Goal: Information Seeking & Learning: Compare options

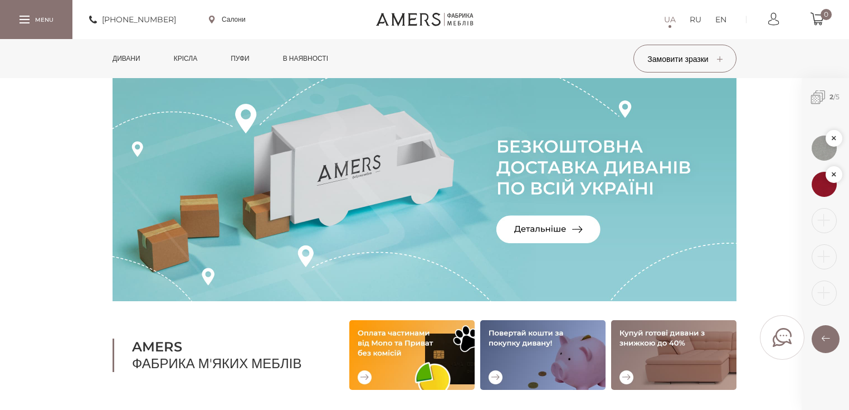
click at [131, 60] on link "Дивани" at bounding box center [126, 58] width 45 height 39
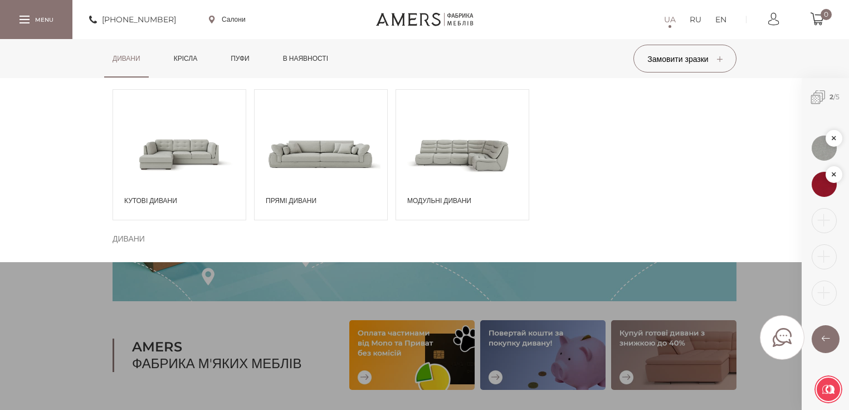
click at [196, 168] on span at bounding box center [179, 153] width 133 height 77
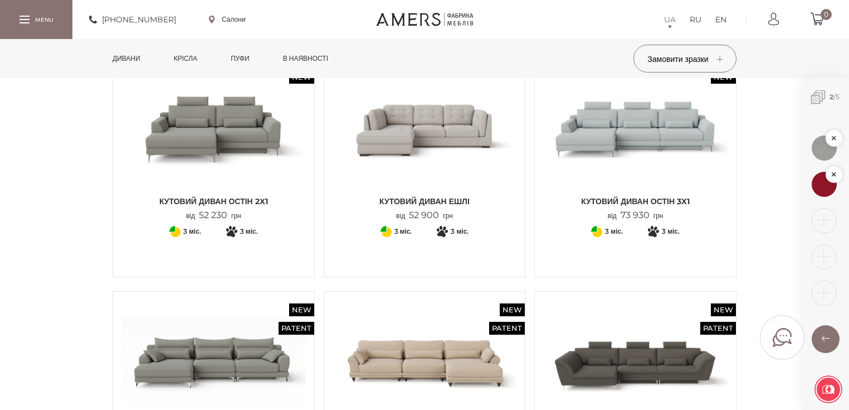
scroll to position [802, 0]
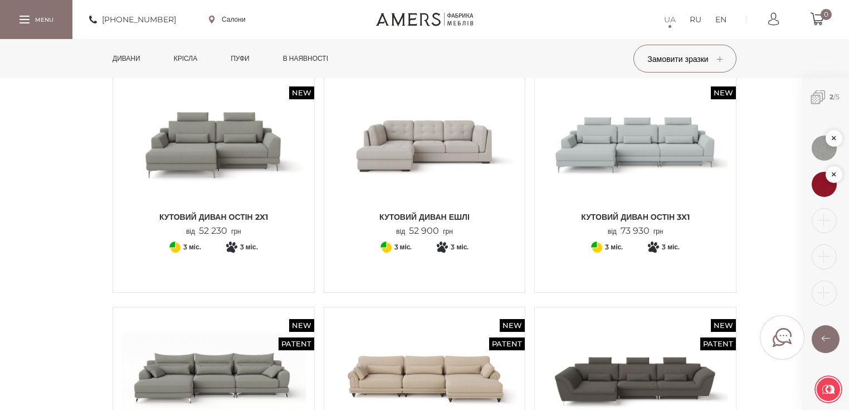
drag, startPoint x: 227, startPoint y: 153, endPoint x: 549, endPoint y: 47, distance: 338.9
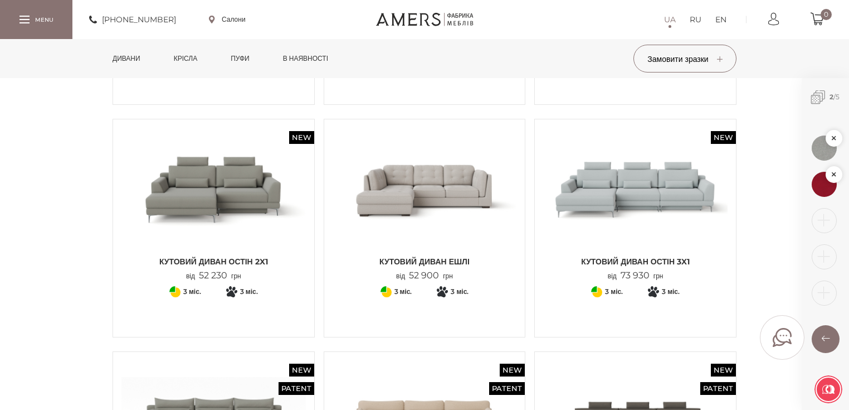
scroll to position [624, 0]
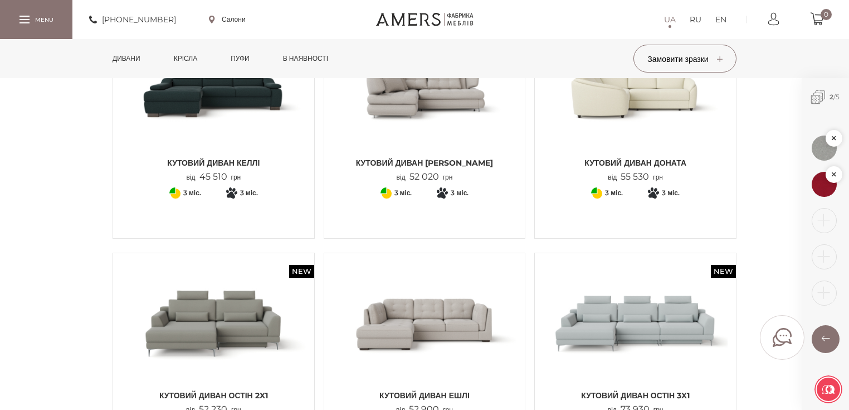
click at [138, 59] on link "Дивани" at bounding box center [126, 58] width 45 height 39
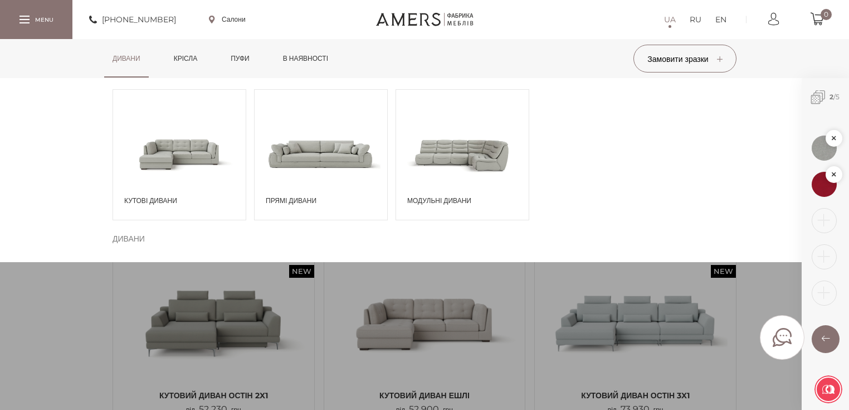
click at [334, 158] on span at bounding box center [321, 153] width 133 height 77
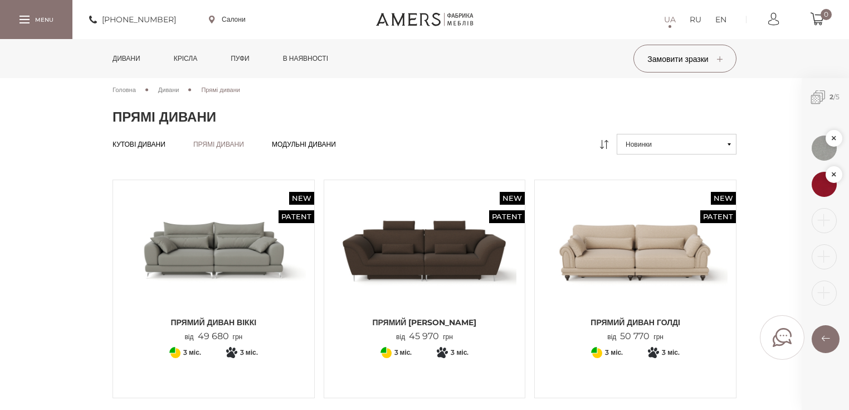
scroll to position [535, 0]
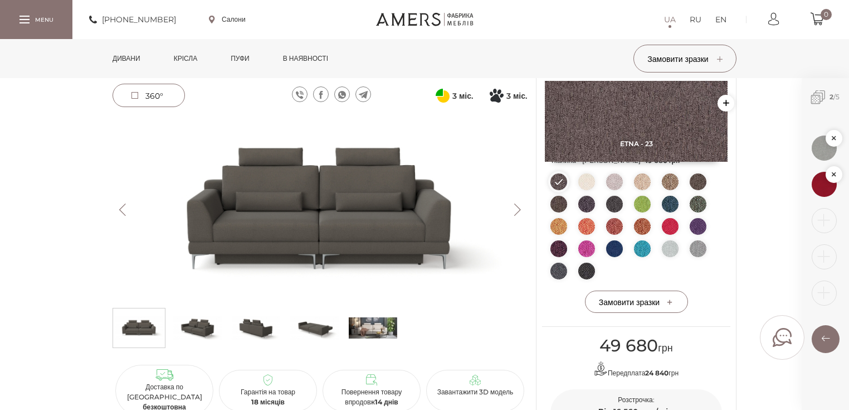
click at [616, 247] on img at bounding box center [614, 248] width 17 height 17
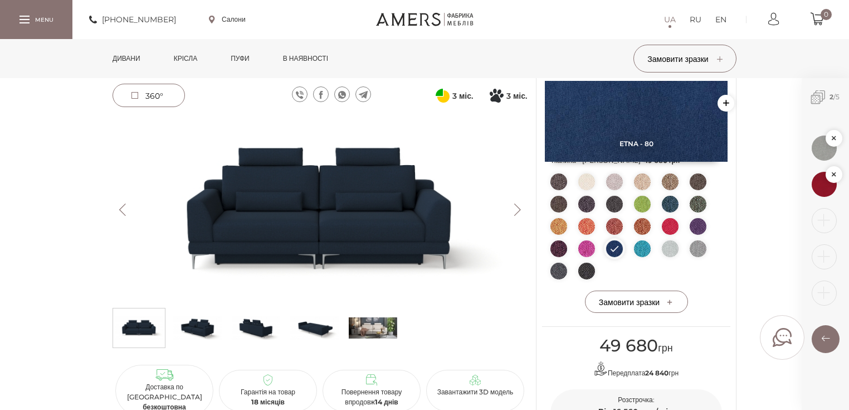
scroll to position [89, 0]
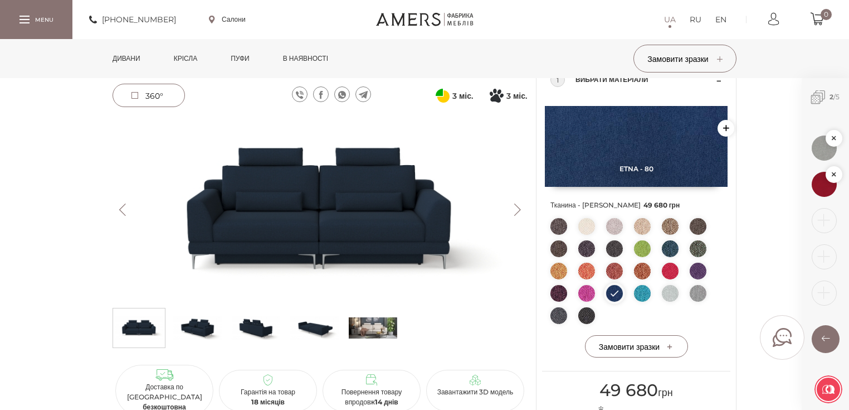
click at [593, 225] on img at bounding box center [586, 226] width 17 height 17
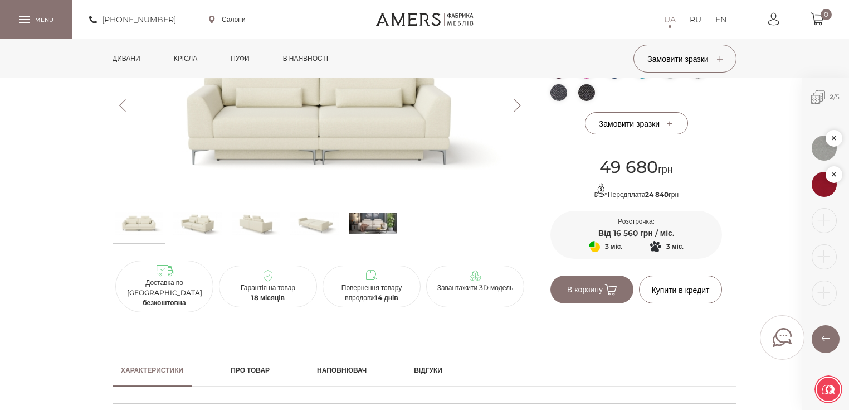
scroll to position [134, 0]
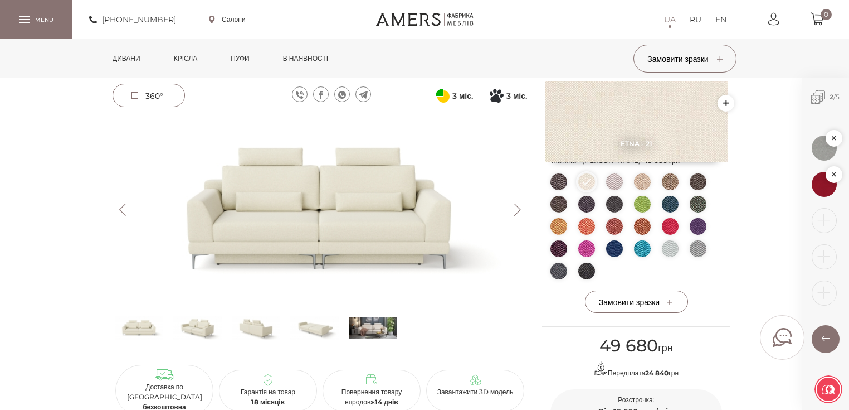
click at [617, 247] on img at bounding box center [614, 248] width 17 height 17
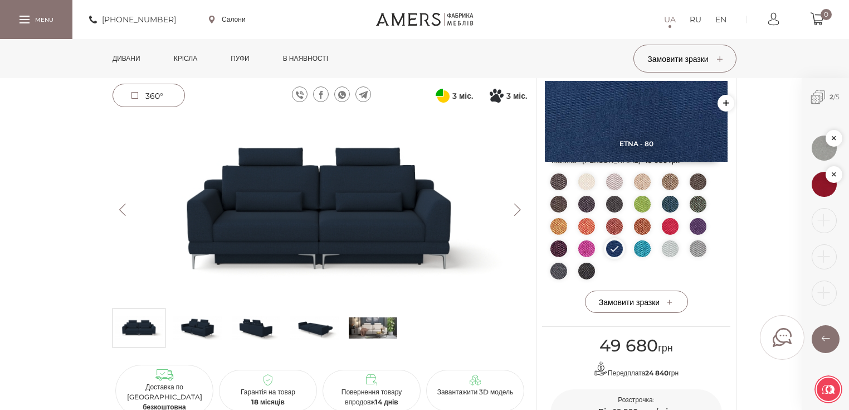
click at [668, 201] on img at bounding box center [670, 204] width 17 height 17
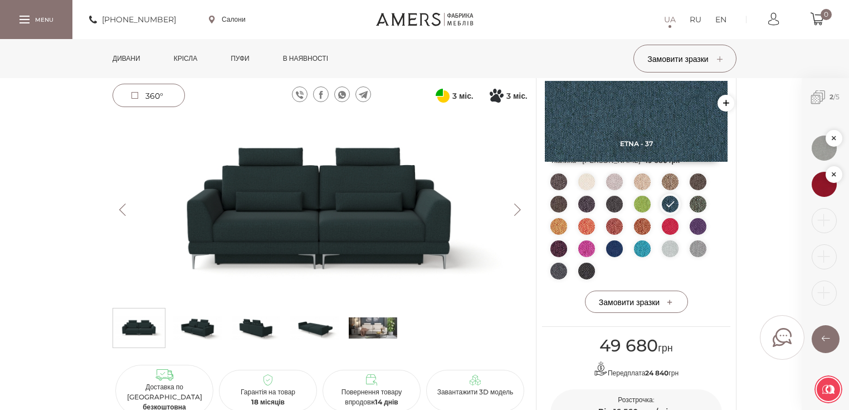
scroll to position [89, 0]
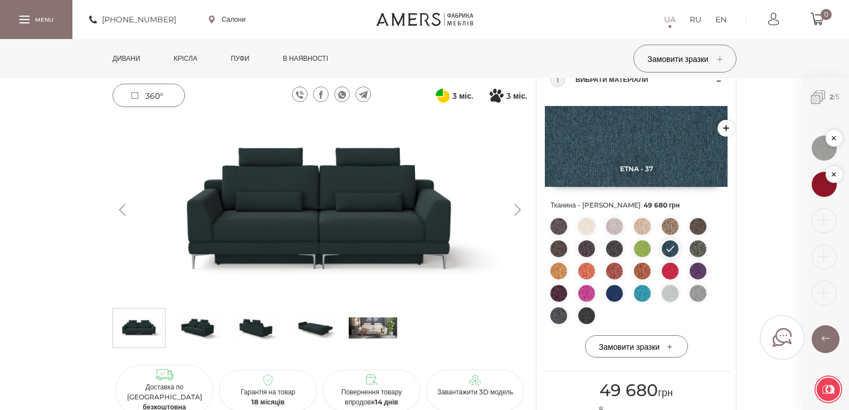
click at [601, 230] on ul at bounding box center [637, 273] width 172 height 111
click at [613, 290] on img at bounding box center [614, 293] width 17 height 17
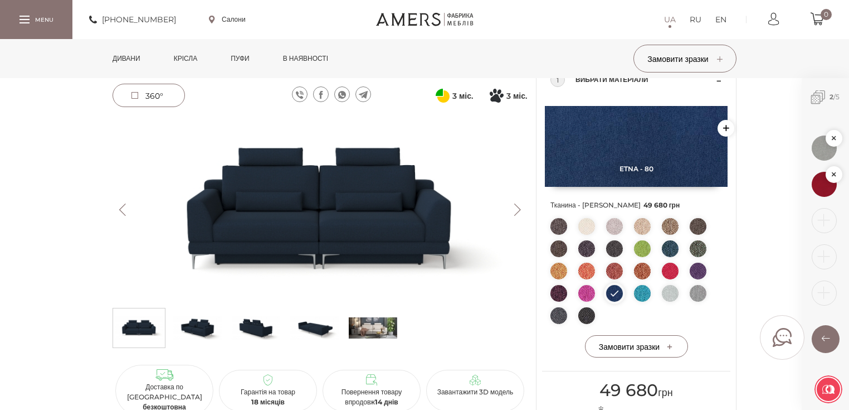
click at [347, 238] on img at bounding box center [320, 209] width 415 height 185
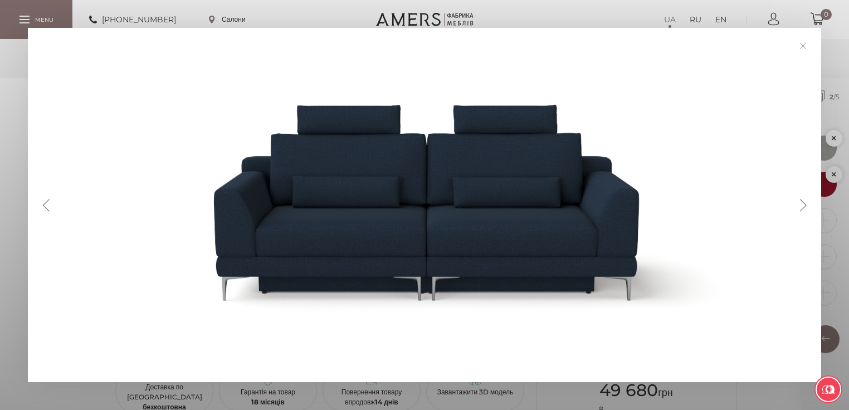
click at [805, 203] on button "Next" at bounding box center [804, 205] width 20 height 12
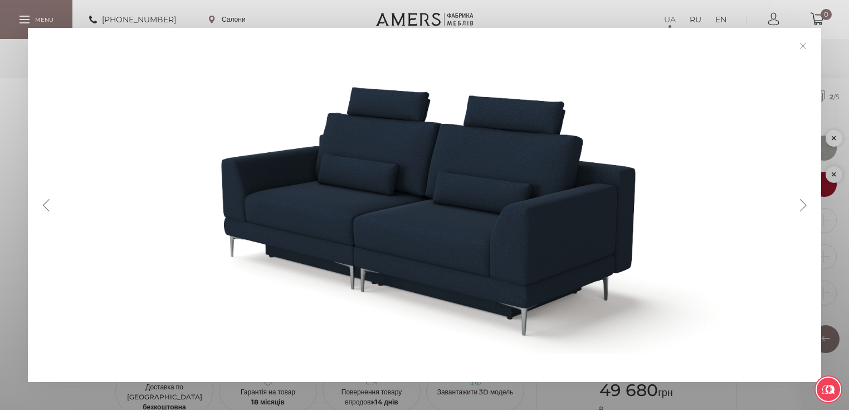
click at [804, 203] on button "Next" at bounding box center [804, 205] width 20 height 12
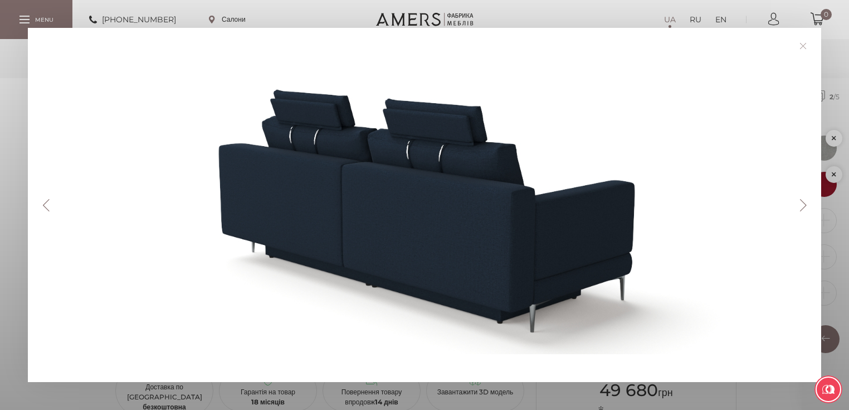
click at [805, 203] on button "Next" at bounding box center [804, 205] width 20 height 12
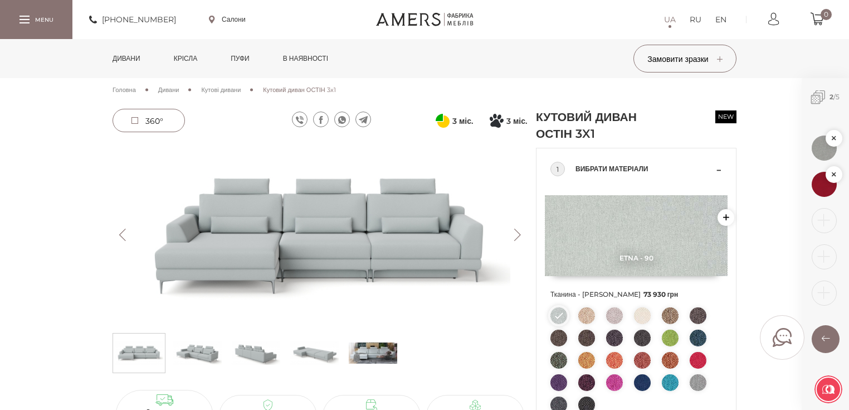
click at [697, 382] on img at bounding box center [698, 382] width 17 height 17
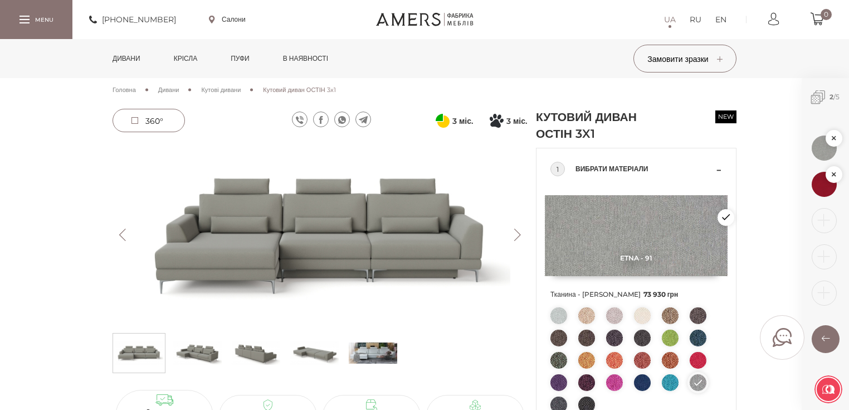
scroll to position [45, 0]
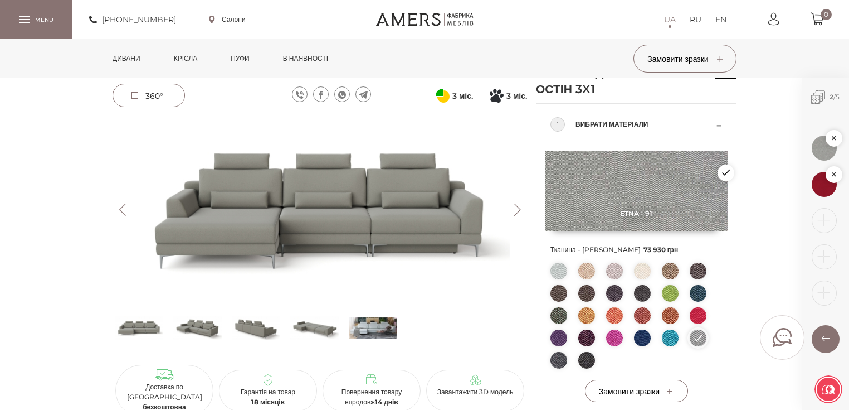
click at [562, 271] on img at bounding box center [559, 270] width 17 height 17
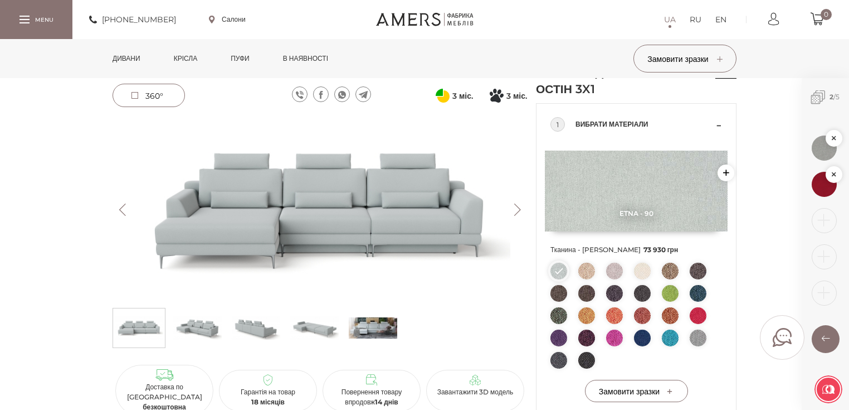
click at [690, 328] on ul at bounding box center [637, 317] width 172 height 111
click at [704, 340] on img at bounding box center [698, 337] width 17 height 17
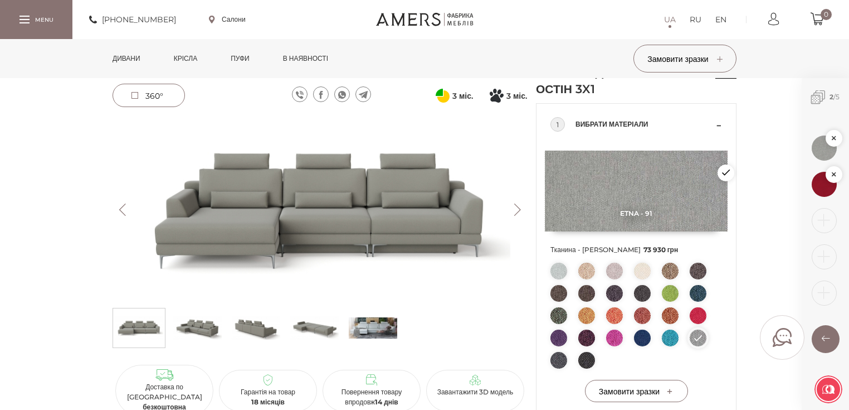
click at [361, 207] on img at bounding box center [320, 209] width 415 height 185
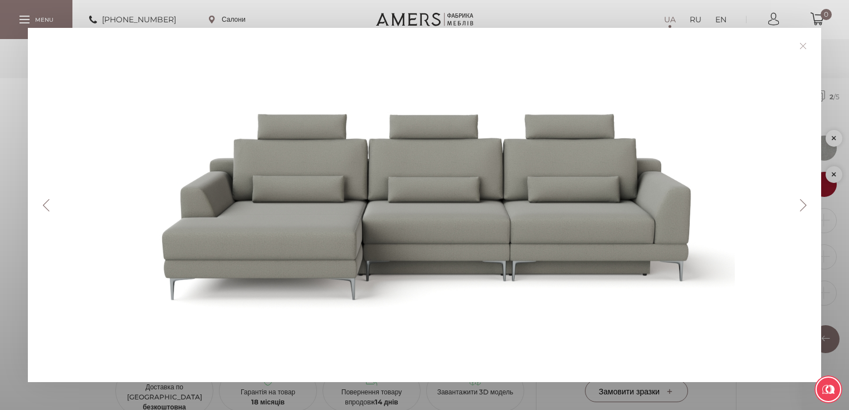
click at [811, 205] on button "Next" at bounding box center [804, 205] width 20 height 12
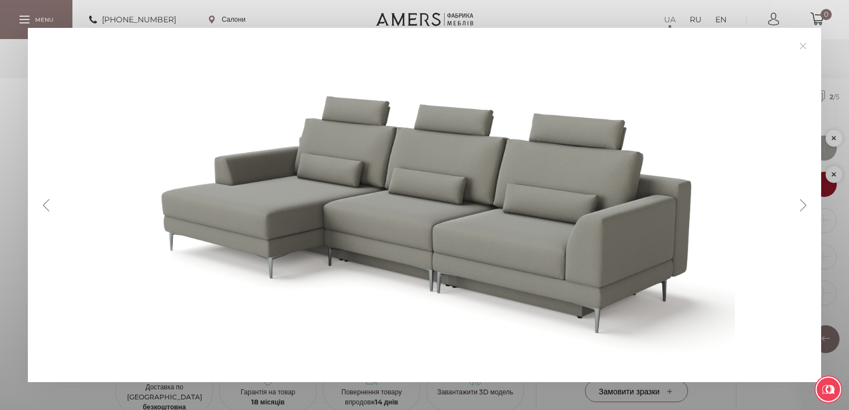
click at [809, 203] on button "Next" at bounding box center [804, 205] width 20 height 12
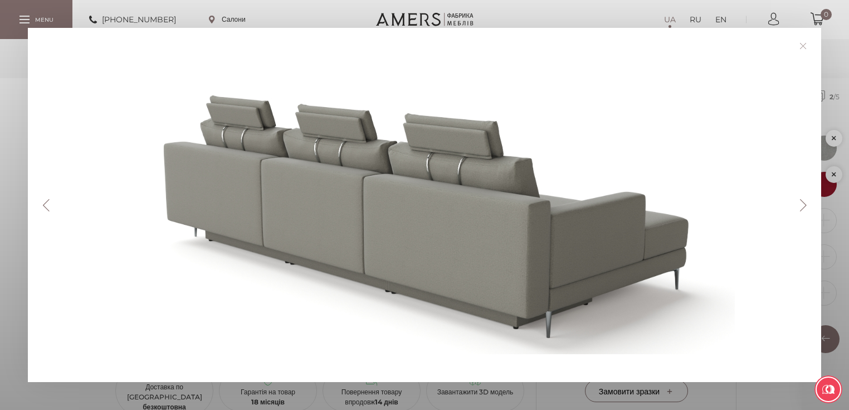
click at [807, 203] on button "Next" at bounding box center [804, 205] width 20 height 12
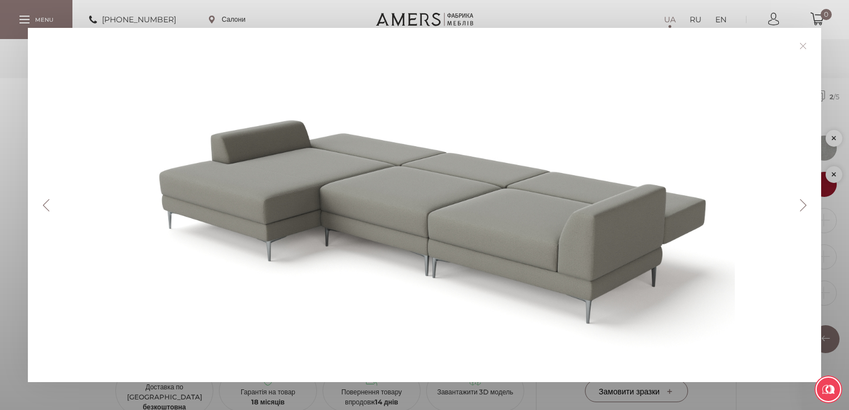
click at [809, 201] on button "Next" at bounding box center [804, 205] width 20 height 12
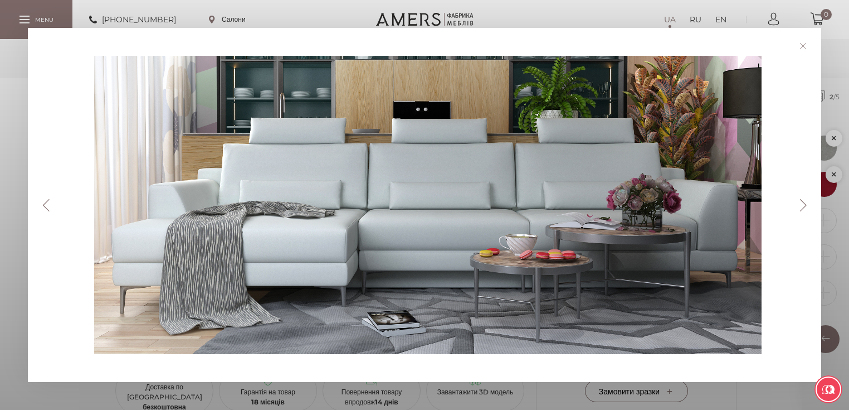
click at [813, 201] on button "Next" at bounding box center [804, 205] width 20 height 12
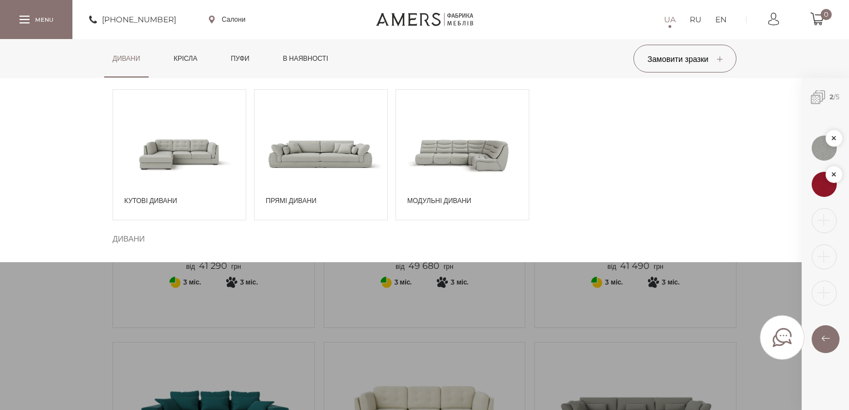
click at [216, 150] on span at bounding box center [179, 153] width 133 height 77
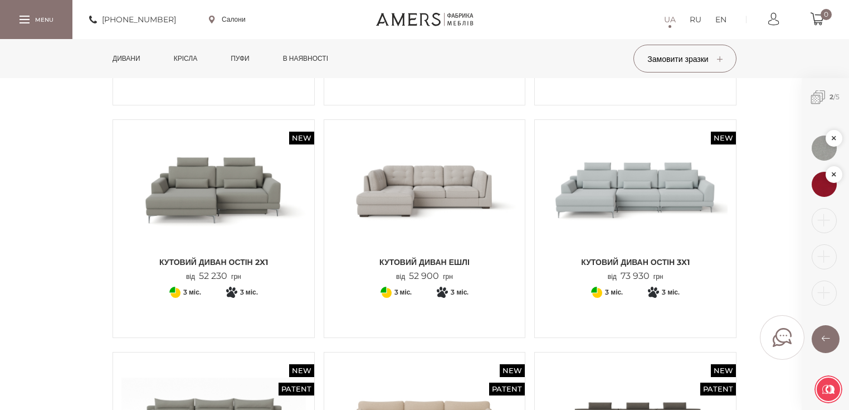
scroll to position [758, 0]
click at [655, 198] on img at bounding box center [635, 189] width 184 height 123
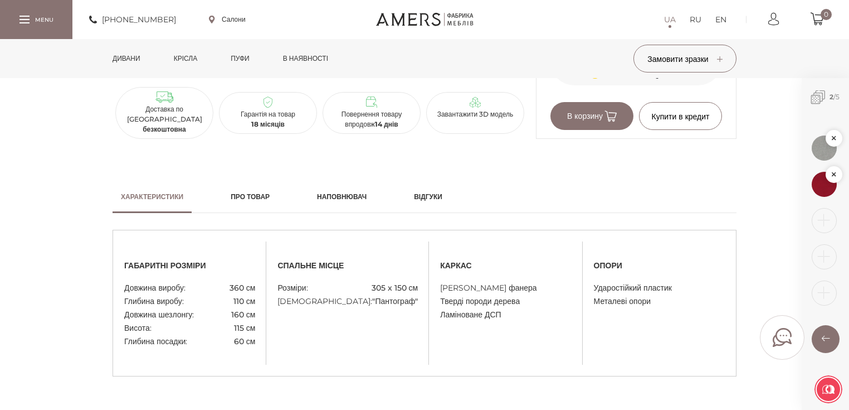
scroll to position [535, 0]
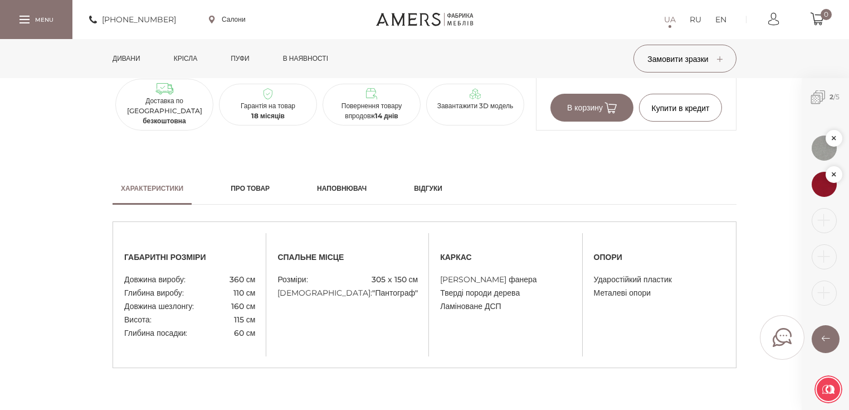
click at [629, 18] on div "[PHONE_NUMBER] Салони UA RU EN 0" at bounding box center [424, 19] width 849 height 39
